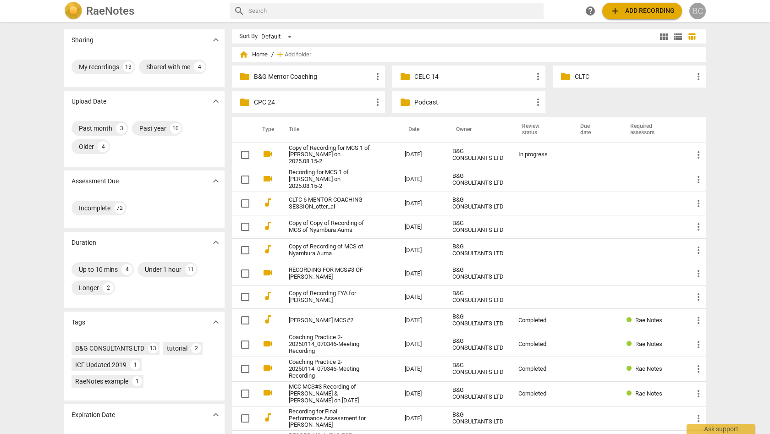
click at [699, 12] on div "BC" at bounding box center [697, 11] width 16 height 16
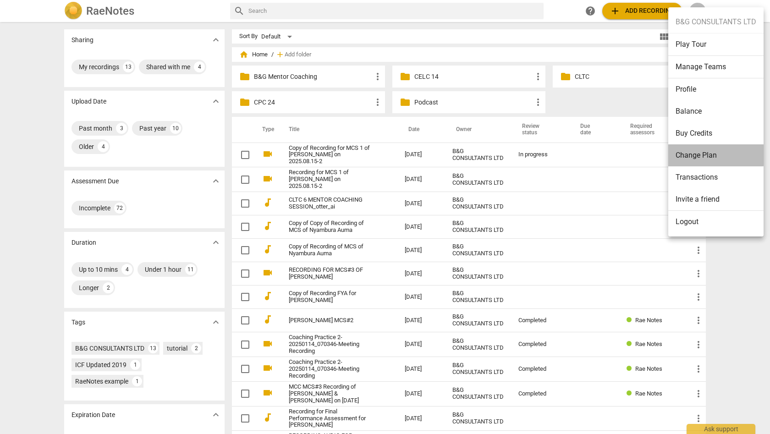
click at [700, 154] on li "Change Plan" at bounding box center [715, 155] width 95 height 22
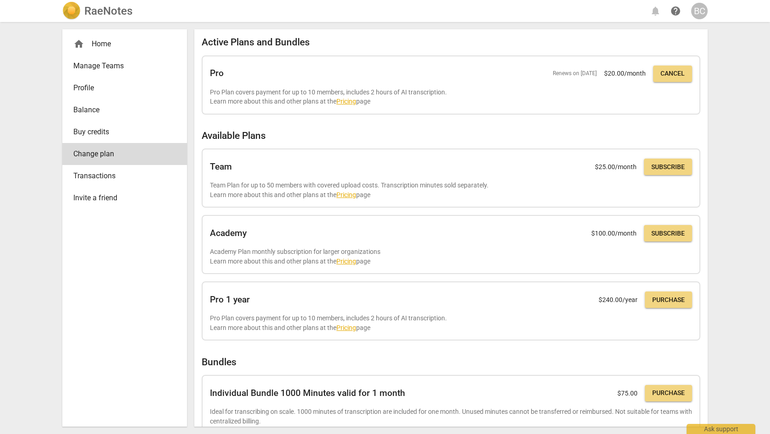
click at [711, 120] on div "home Home Manage Teams Profile Balance Buy credits Change plan Transactions Inv…" at bounding box center [385, 228] width 660 height 412
click at [110, 45] on div "home Home" at bounding box center [120, 43] width 95 height 11
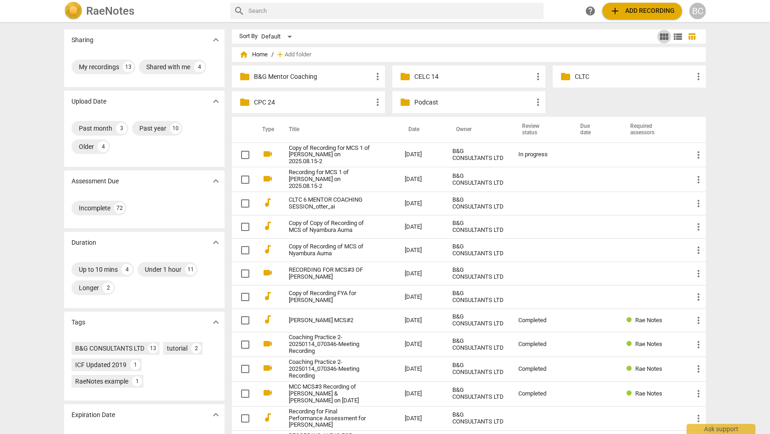
click at [664, 37] on span "view_module" at bounding box center [663, 36] width 11 height 11
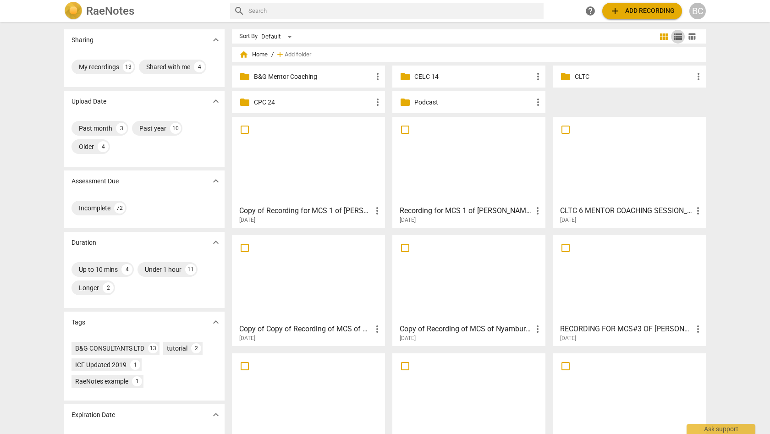
click at [674, 37] on span "view_list" at bounding box center [677, 36] width 11 height 11
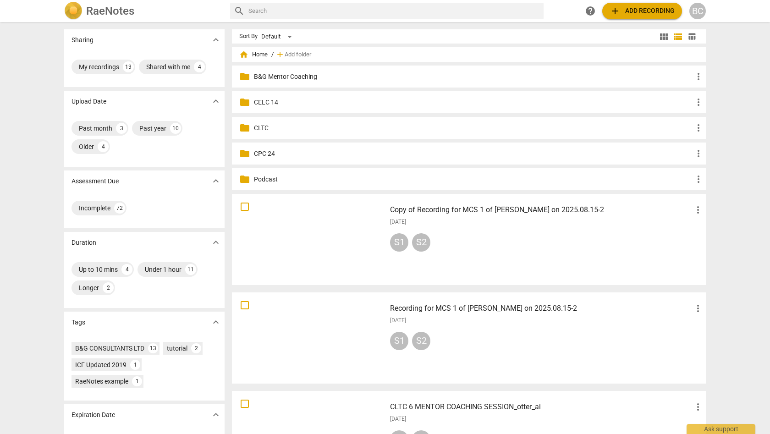
click at [691, 37] on span "table_chart" at bounding box center [691, 36] width 9 height 9
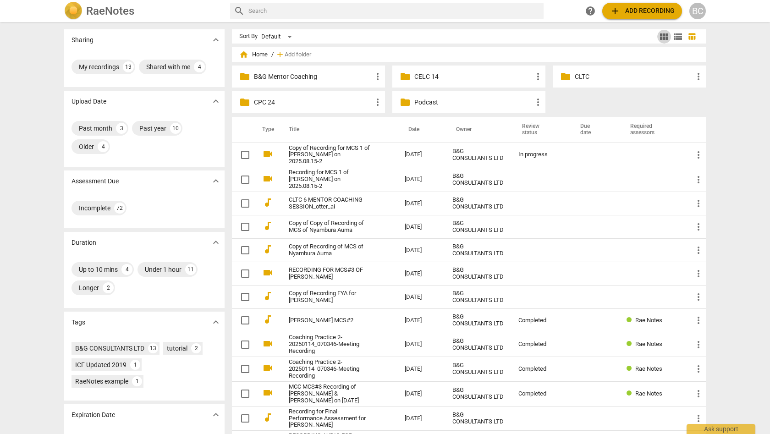
click at [664, 36] on span "view_module" at bounding box center [663, 36] width 11 height 11
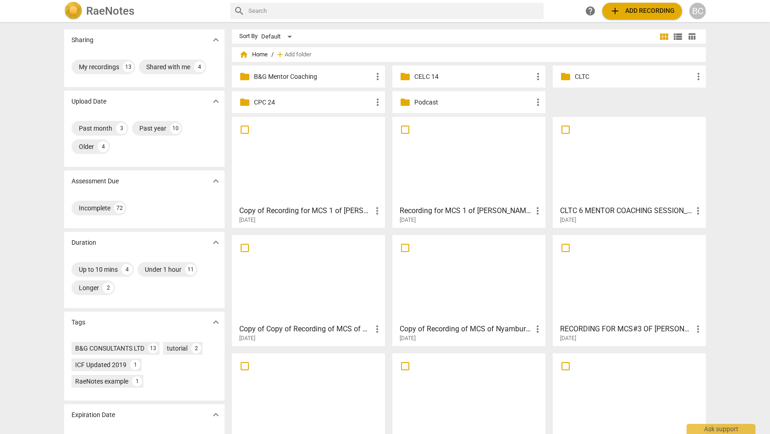
click at [664, 36] on span "view_module" at bounding box center [663, 36] width 11 height 11
click at [288, 36] on div "Default" at bounding box center [278, 36] width 34 height 15
click at [288, 36] on li "Default" at bounding box center [282, 36] width 44 height 17
click at [575, 75] on p "CLTC" at bounding box center [634, 77] width 118 height 10
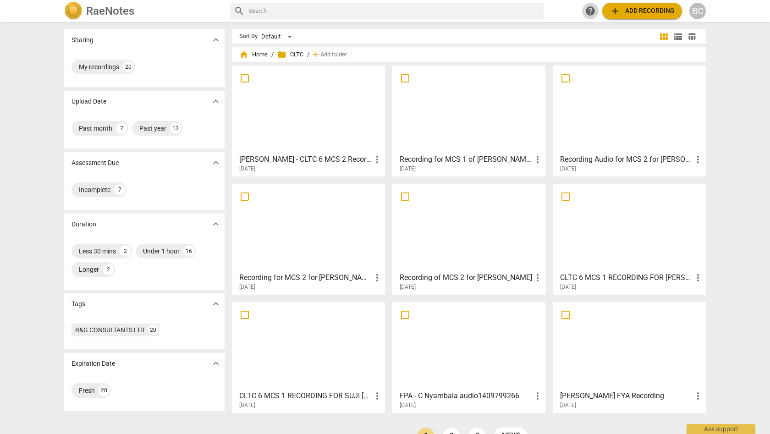
click at [589, 10] on span "help" at bounding box center [590, 10] width 11 height 11
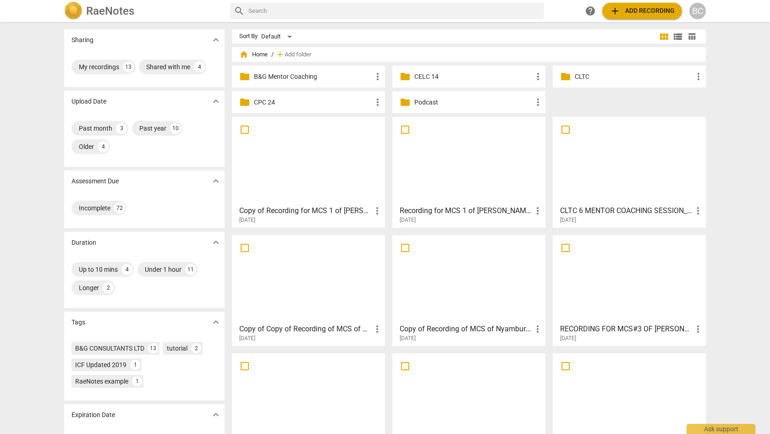
click at [586, 80] on p "CLTC" at bounding box center [634, 77] width 118 height 10
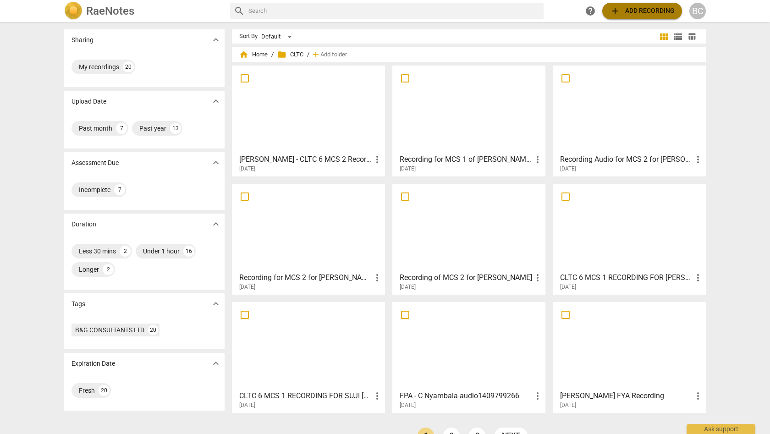
click at [637, 13] on span "add Add recording" at bounding box center [641, 10] width 65 height 11
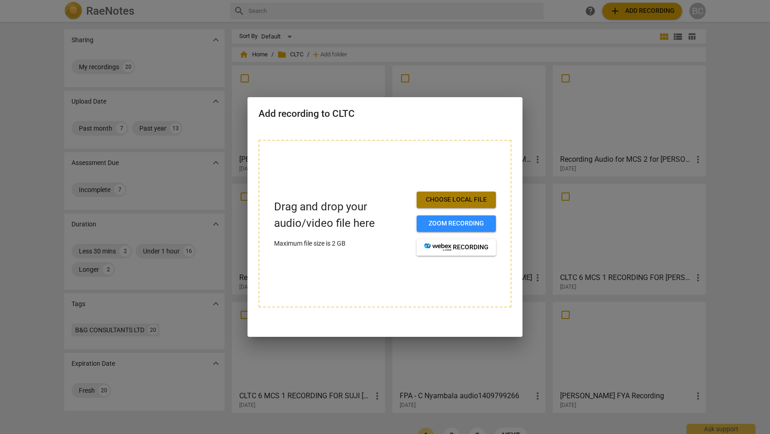
click at [457, 199] on span "Choose local file" at bounding box center [456, 199] width 65 height 9
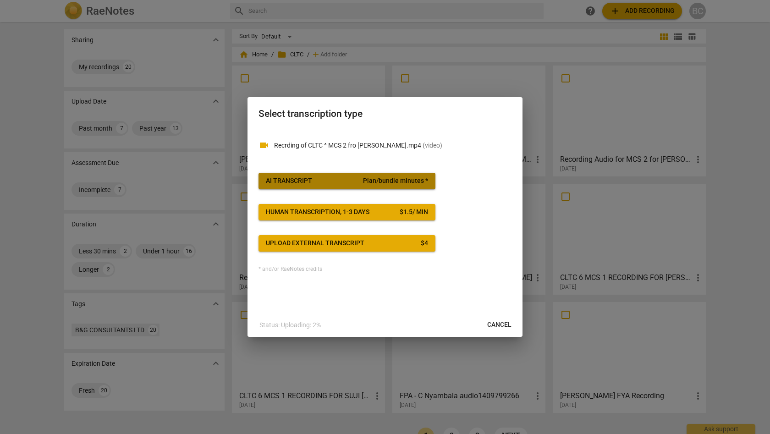
click at [401, 182] on span "Plan/bundle minutes *" at bounding box center [395, 180] width 65 height 9
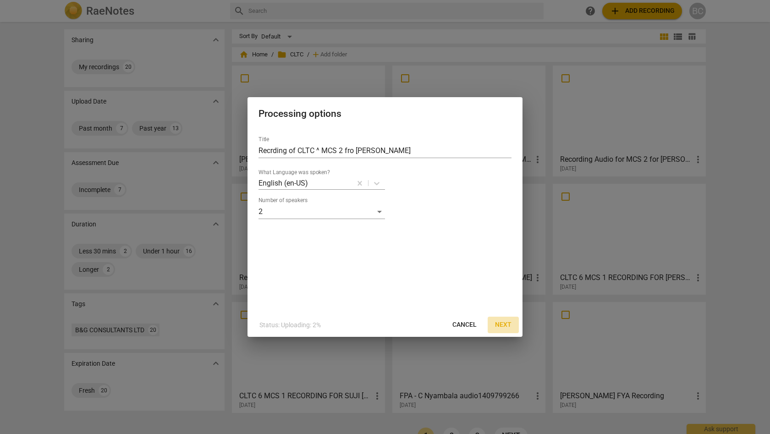
click at [507, 324] on span "Next" at bounding box center [503, 324] width 16 height 9
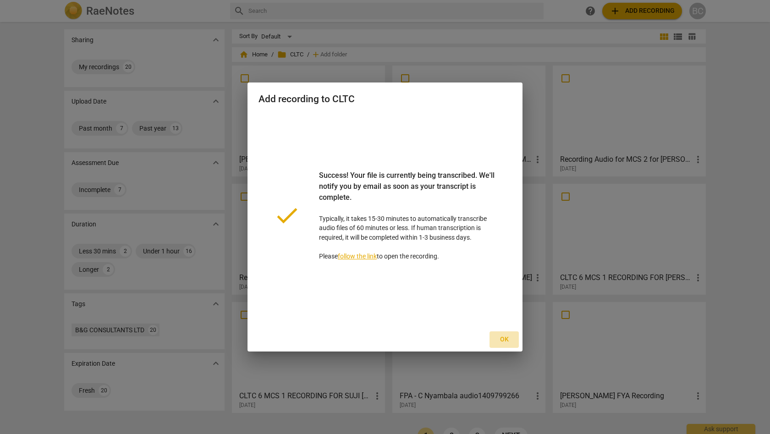
click at [505, 340] on span "Ok" at bounding box center [504, 339] width 15 height 9
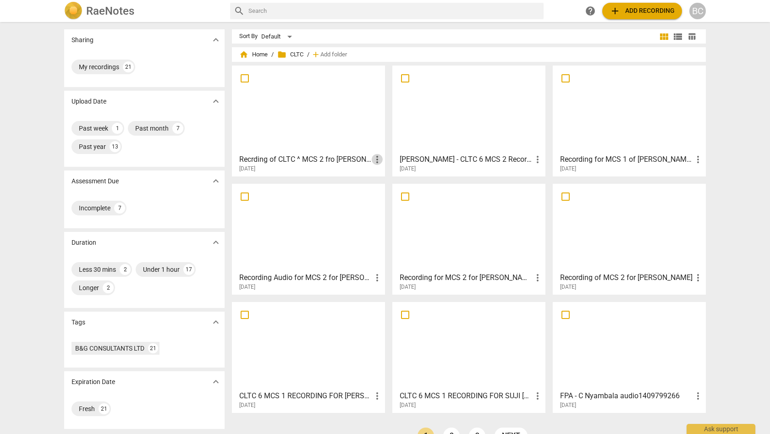
click at [376, 161] on span "more_vert" at bounding box center [377, 159] width 11 height 11
click at [376, 161] on li "Move" at bounding box center [387, 159] width 35 height 22
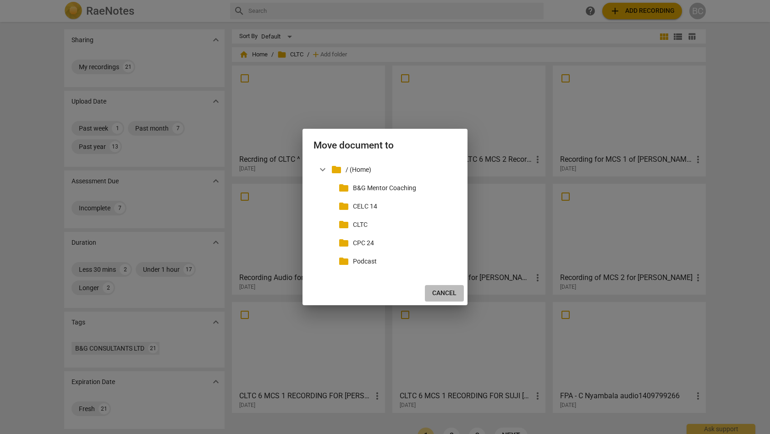
click at [441, 291] on span "Cancel" at bounding box center [444, 293] width 24 height 9
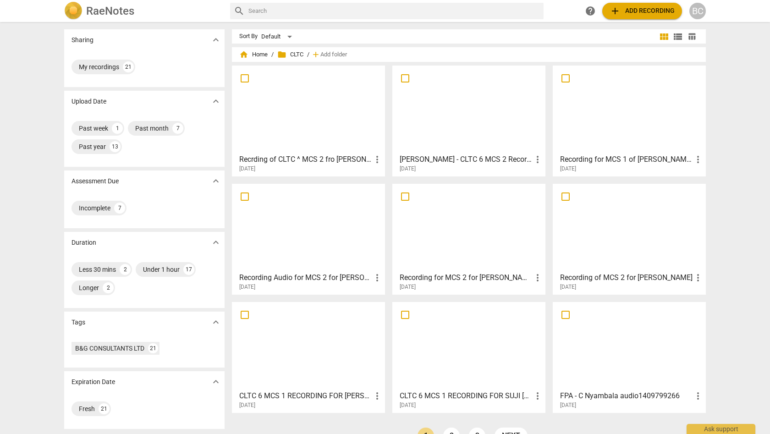
click at [342, 106] on div at bounding box center [308, 109] width 147 height 81
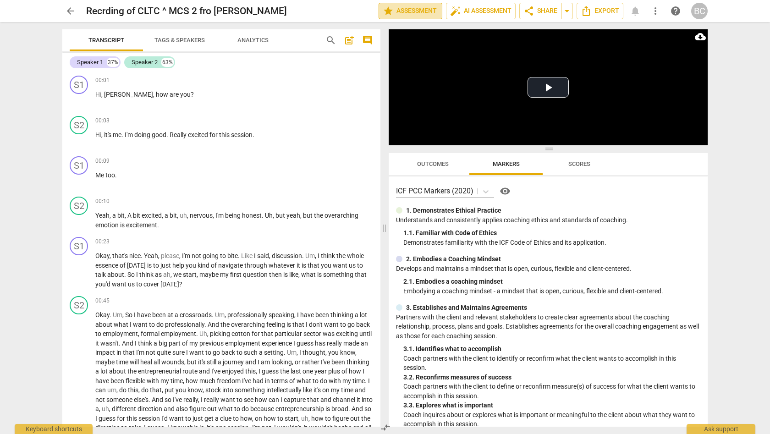
click at [409, 10] on span "star Assessment" at bounding box center [410, 10] width 55 height 11
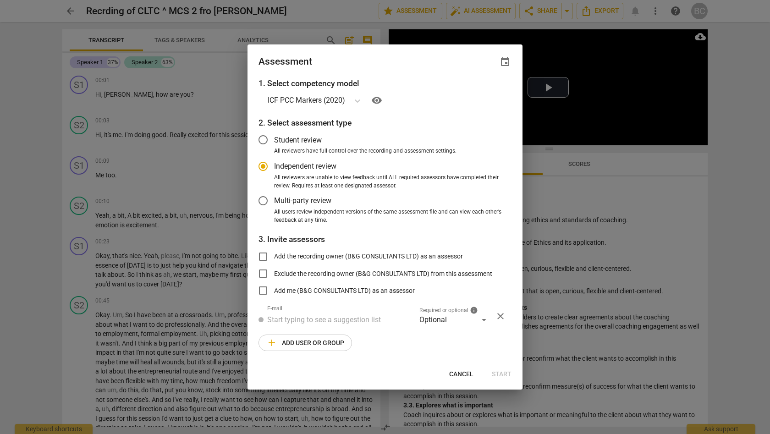
radio input "false"
click at [264, 142] on input "Student review" at bounding box center [263, 140] width 22 height 22
radio input "false"
click at [267, 255] on input "Add the recording owner (B&G CONSULTANTS LTD) as an assessor" at bounding box center [263, 257] width 22 height 22
checkbox input "true"
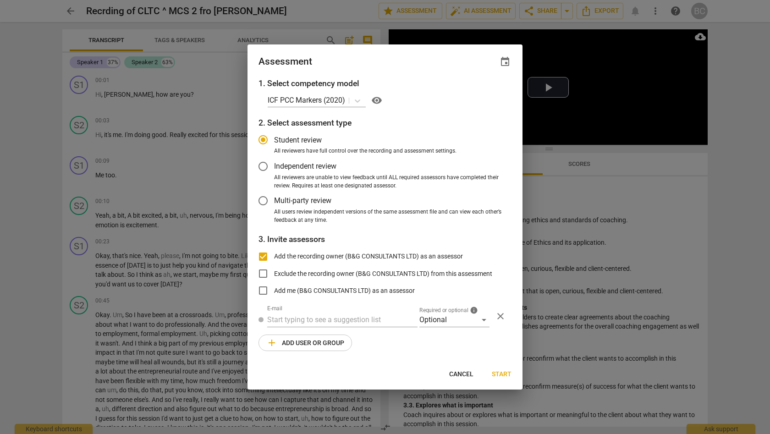
radio input "false"
click at [264, 289] on input "Add me (B&G CONSULTANTS LTD) as an assessor" at bounding box center [263, 291] width 22 height 22
checkbox input "true"
click at [503, 373] on span "Start" at bounding box center [502, 374] width 20 height 9
radio input "false"
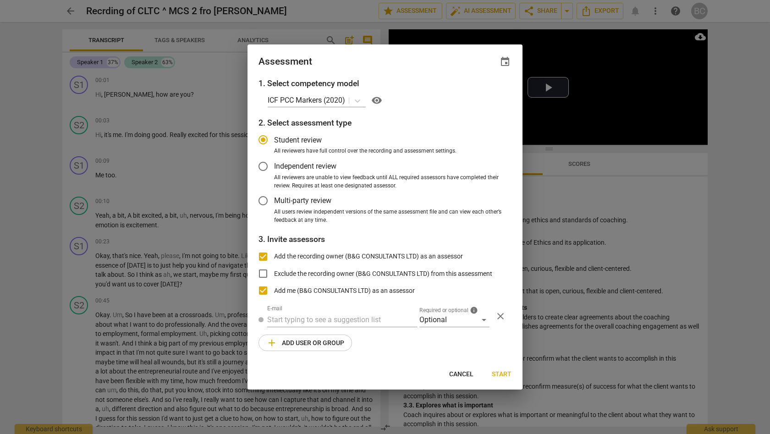
type input "B&G CONSULTANTS LTD <gnuthu@bgconsultants.org>"
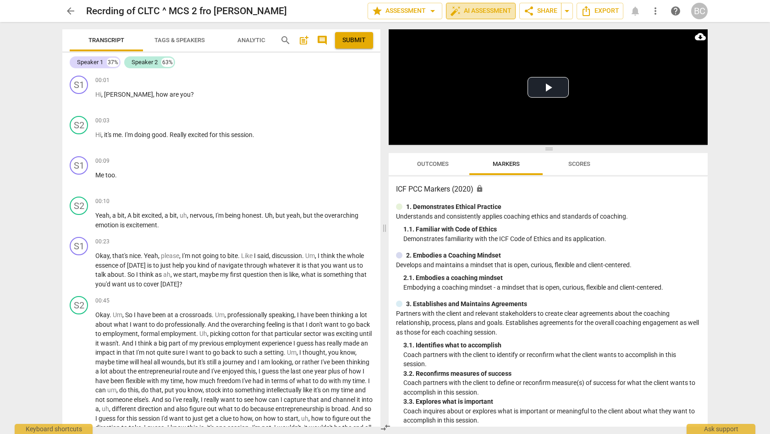
click at [478, 13] on span "auto_fix_high AI Assessment" at bounding box center [480, 10] width 61 height 11
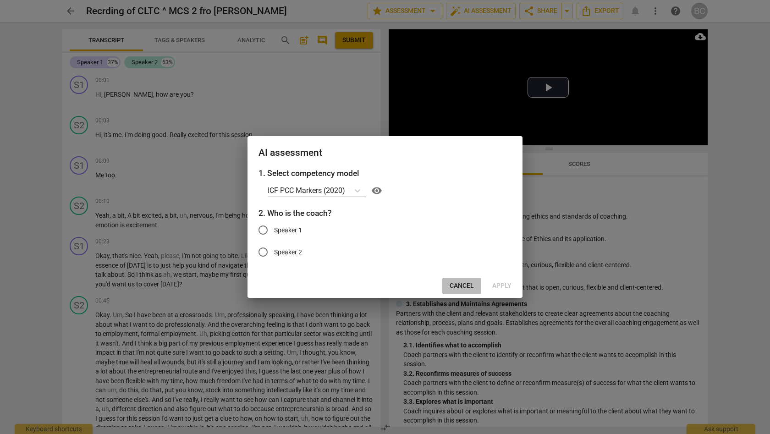
click at [468, 283] on span "Cancel" at bounding box center [462, 285] width 24 height 9
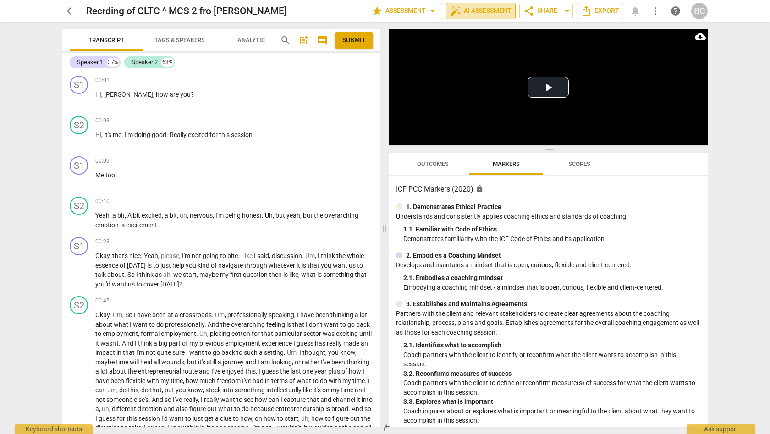
click at [483, 12] on span "auto_fix_high AI Assessment" at bounding box center [480, 10] width 61 height 11
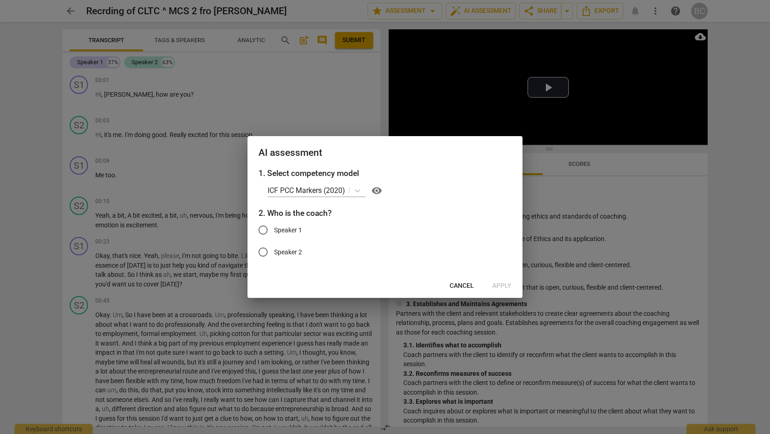
click at [264, 227] on input "Speaker 1" at bounding box center [263, 230] width 22 height 22
radio input "true"
click at [503, 285] on span "Apply" at bounding box center [501, 285] width 19 height 9
